Goal: Task Accomplishment & Management: Manage account settings

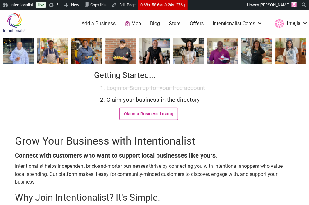
click at [96, 106] on div "Getting Started... Login or Sign up for your free account Claim your business i…" at bounding box center [154, 100] width 125 height 67
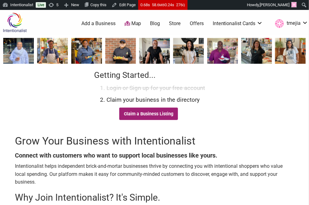
click at [137, 114] on link "Claim a Business Listing" at bounding box center [148, 114] width 59 height 12
